Goal: Task Accomplishment & Management: Use online tool/utility

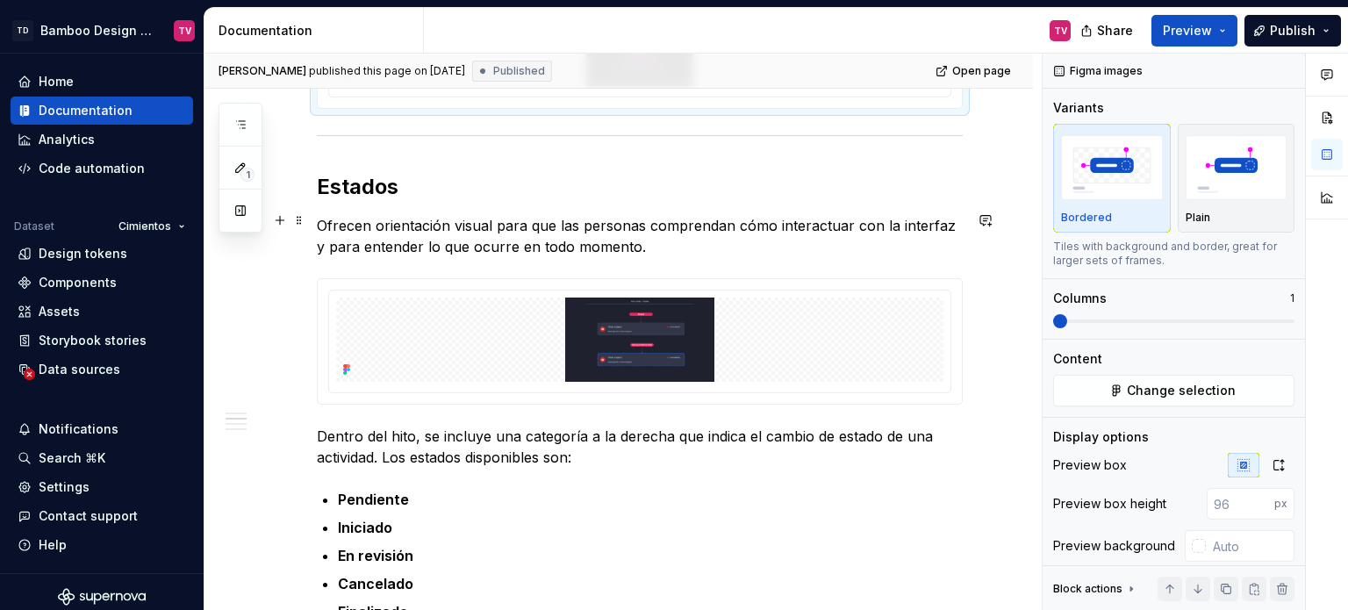
scroll to position [2186, 0]
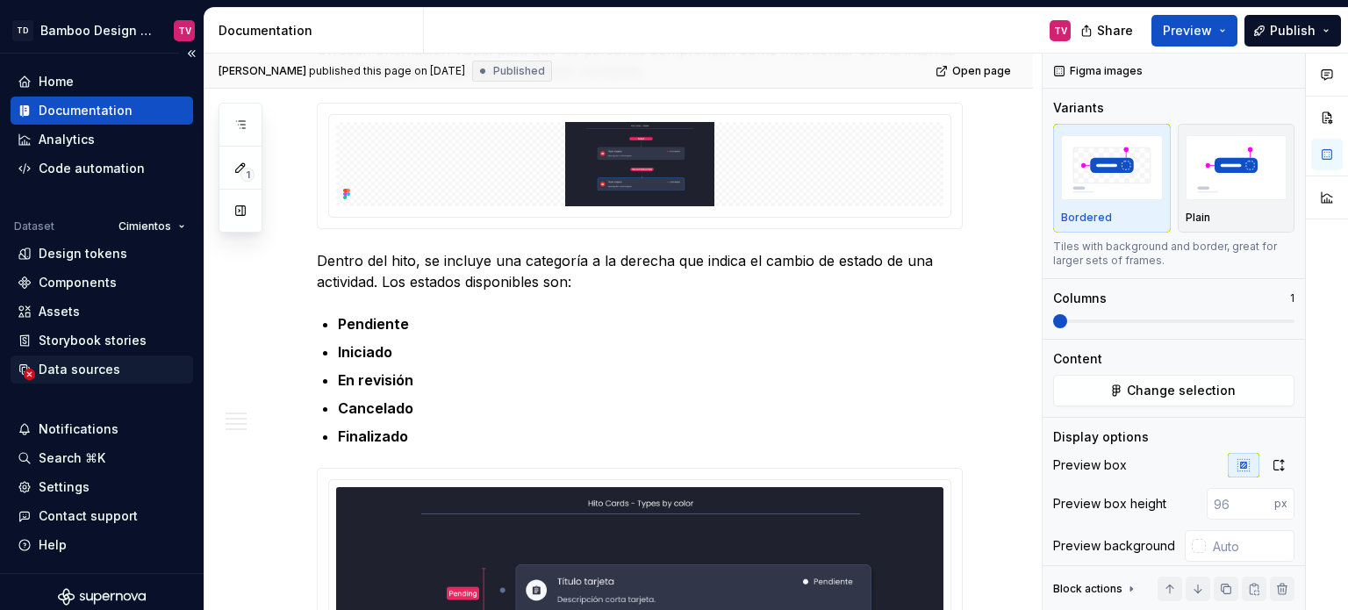
click at [87, 370] on div "Data sources" at bounding box center [80, 370] width 82 height 18
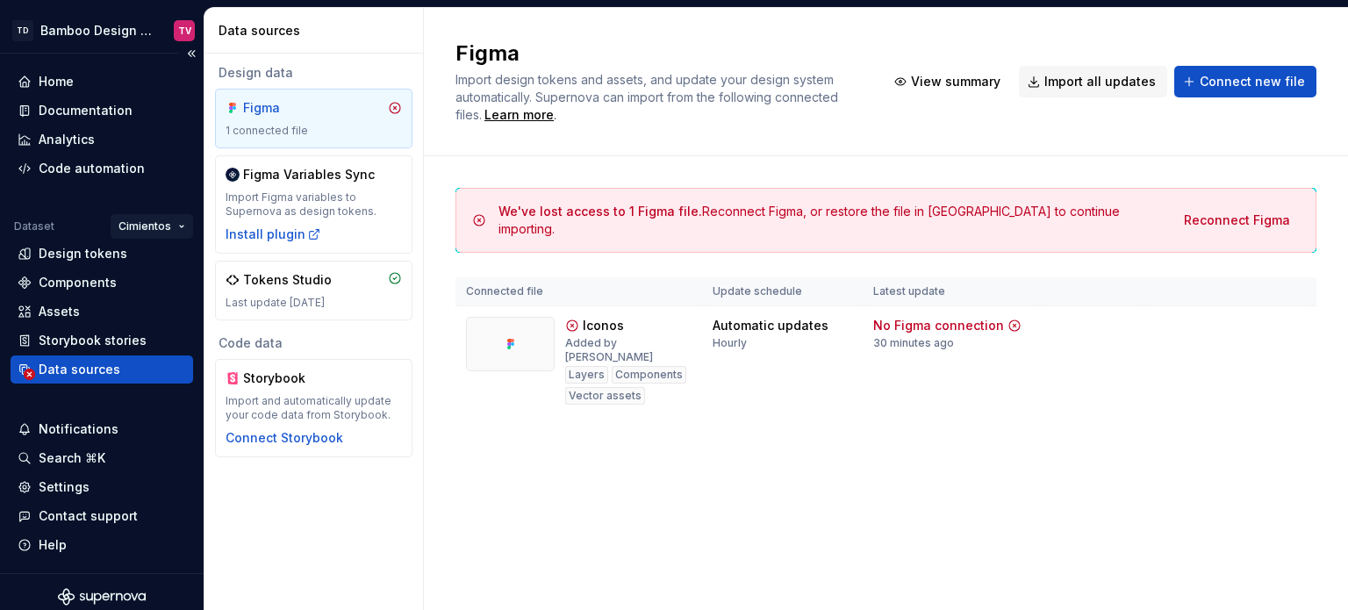
click at [162, 229] on html "TD Bamboo Design System TV Home Documentation Analytics Code automation Dataset…" at bounding box center [674, 305] width 1348 height 610
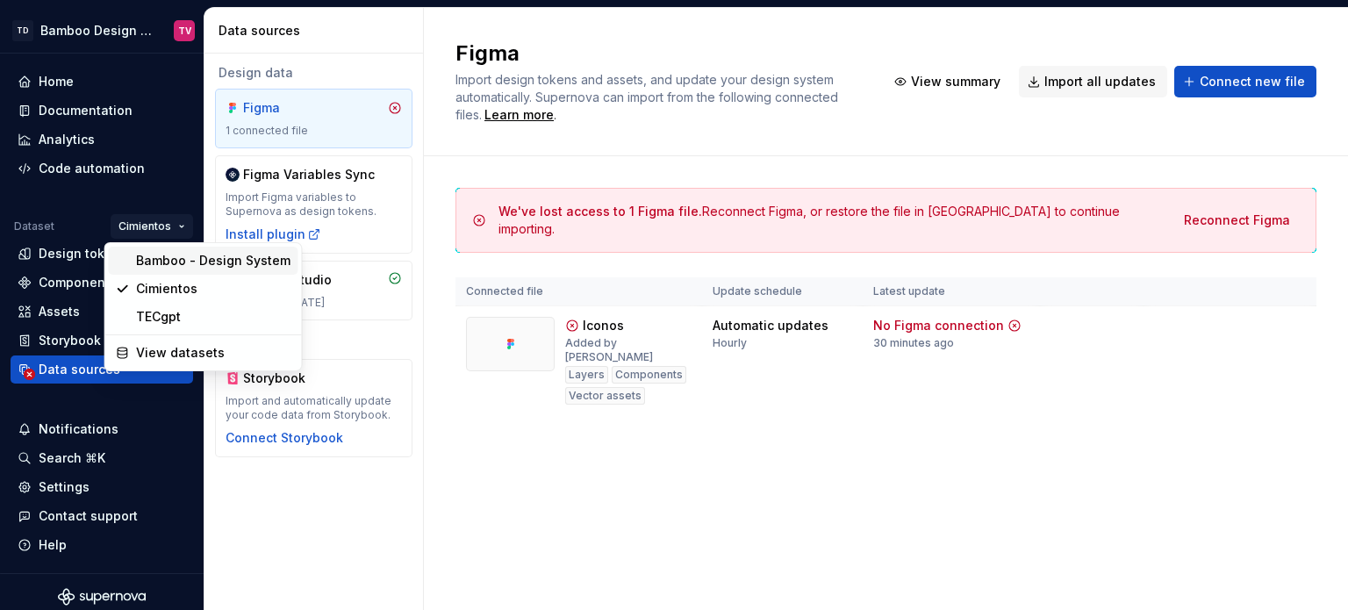
click at [174, 262] on div "Bamboo - Design System" at bounding box center [213, 261] width 154 height 18
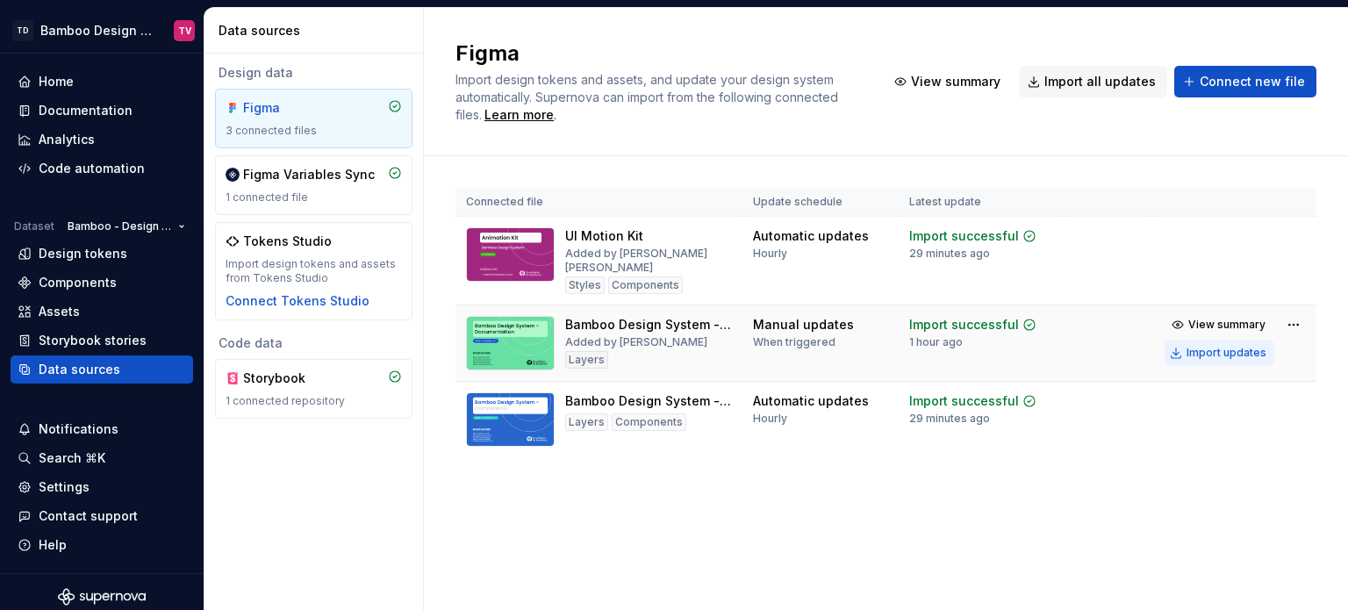
click at [1213, 355] on div "Import updates" at bounding box center [1227, 353] width 80 height 14
click at [1201, 353] on div "Import updates" at bounding box center [1227, 353] width 80 height 14
click at [1229, 361] on button "Import updates" at bounding box center [1220, 353] width 110 height 25
click at [1229, 353] on div "Import updates" at bounding box center [1227, 353] width 80 height 14
